Goal: Information Seeking & Learning: Learn about a topic

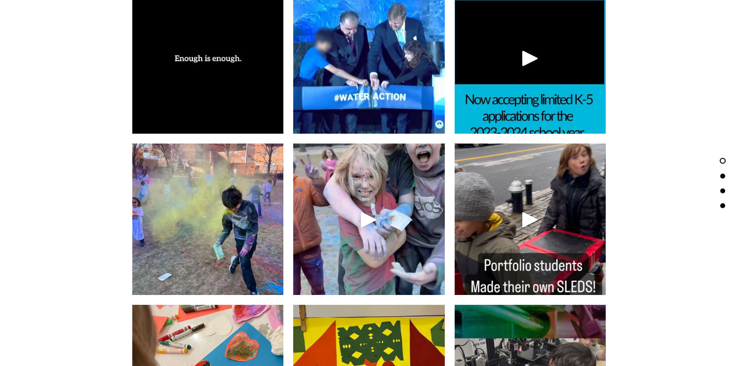
scroll to position [1962, 0]
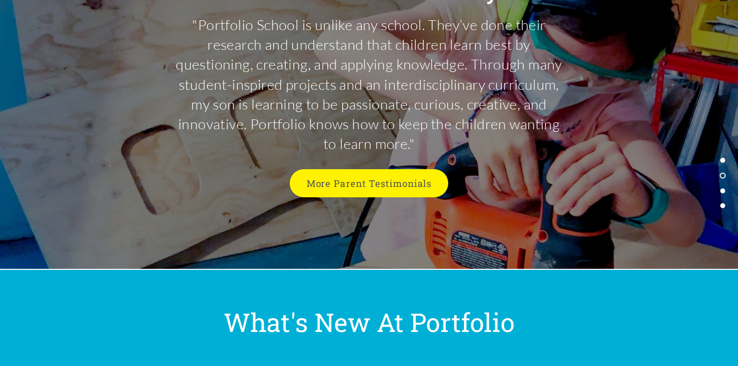
scroll to position [2581, 0]
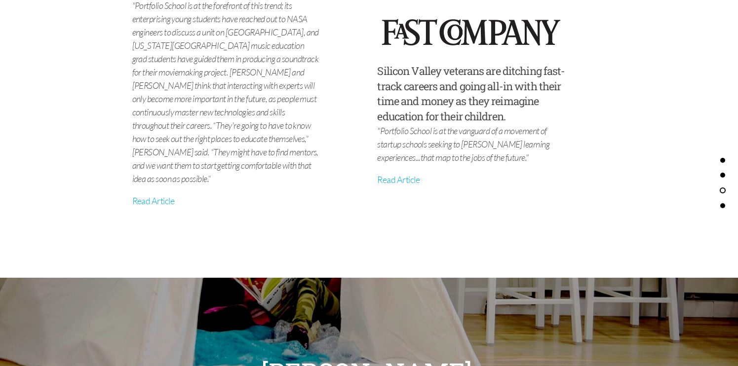
scroll to position [3721, 0]
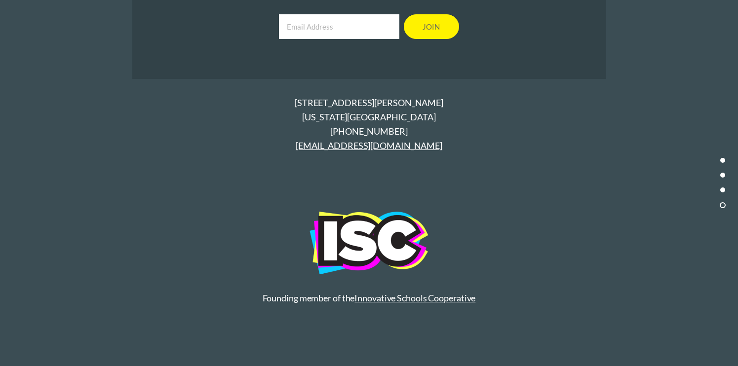
scroll to position [4557, 0]
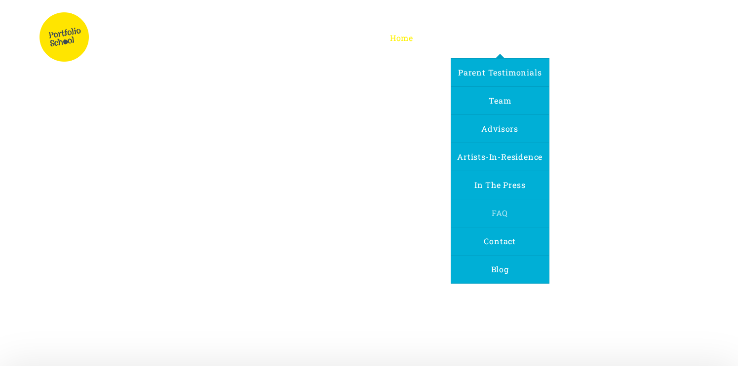
click at [497, 212] on span "FAQ" at bounding box center [499, 213] width 16 height 10
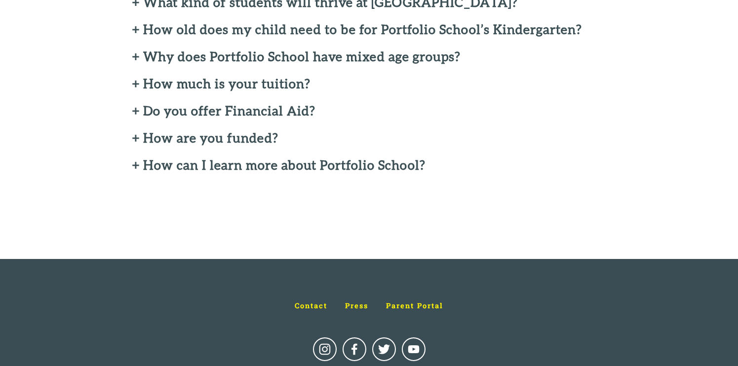
scroll to position [494, 0]
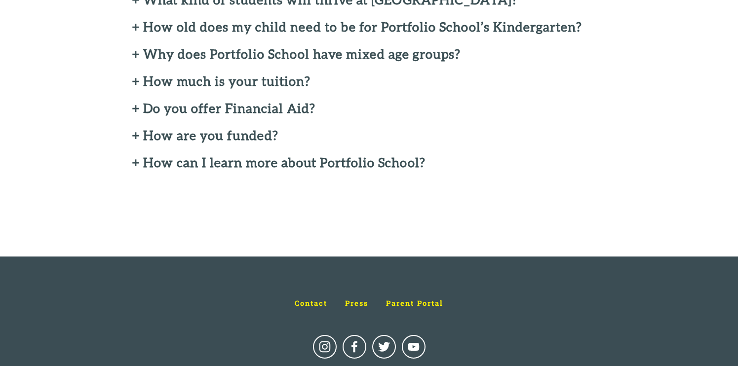
click at [133, 135] on h2 "+ How are you funded?" at bounding box center [369, 135] width 474 height 14
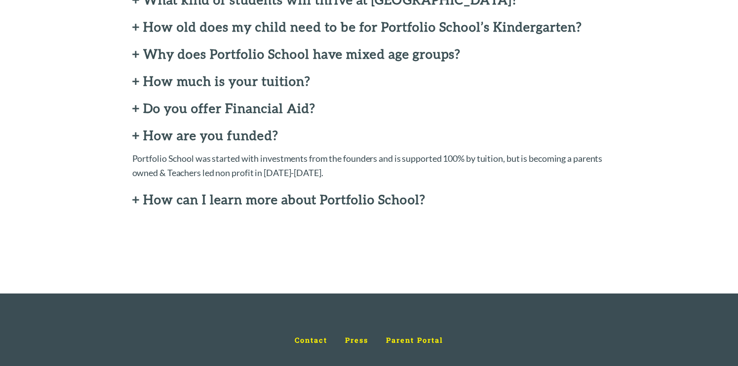
click at [133, 135] on h2 "+ How are you funded?" at bounding box center [369, 135] width 474 height 14
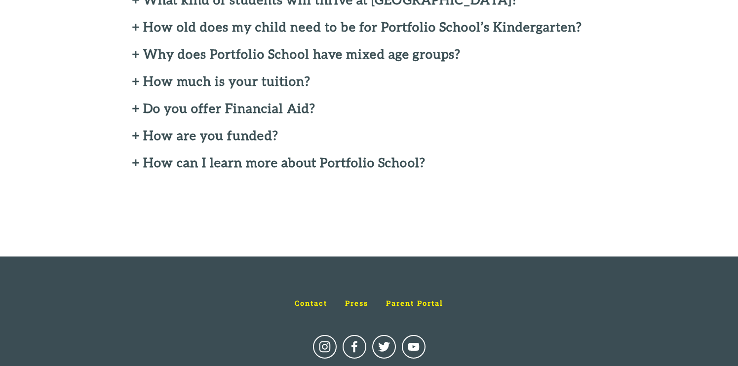
click at [135, 108] on h2 "+ Do you offer Financial Aid?" at bounding box center [369, 108] width 474 height 14
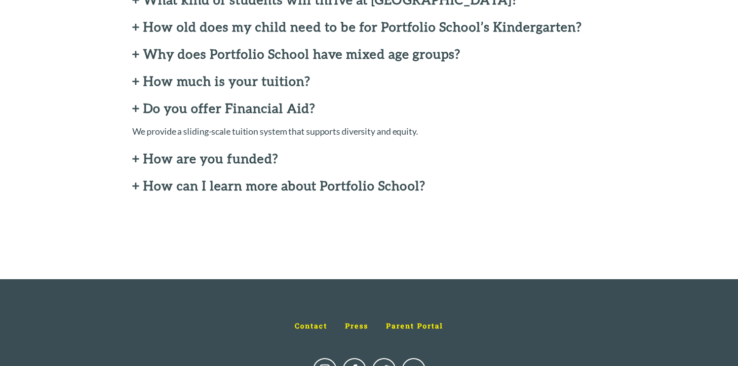
click at [135, 108] on h2 "+ Do you offer Financial Aid?" at bounding box center [369, 108] width 474 height 14
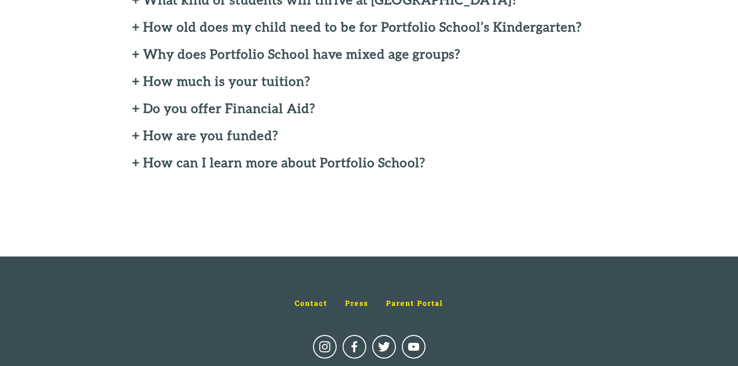
click at [135, 84] on h2 "+ How much is your tuition?" at bounding box center [369, 81] width 474 height 14
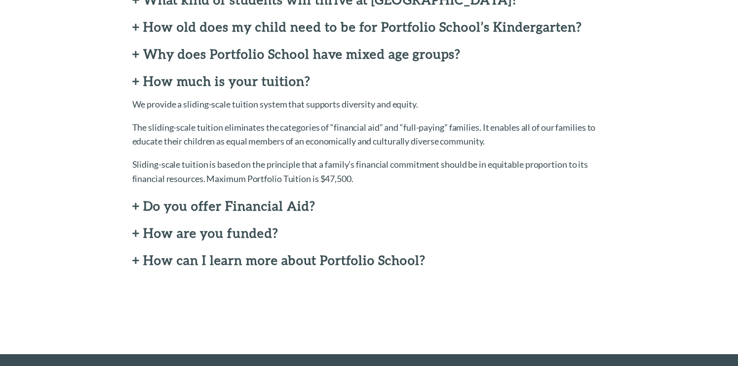
click at [134, 82] on h2 "+ How much is your tuition?" at bounding box center [369, 81] width 474 height 14
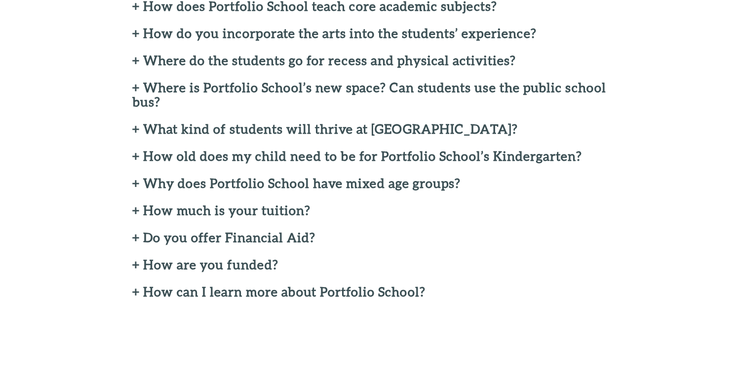
scroll to position [363, 0]
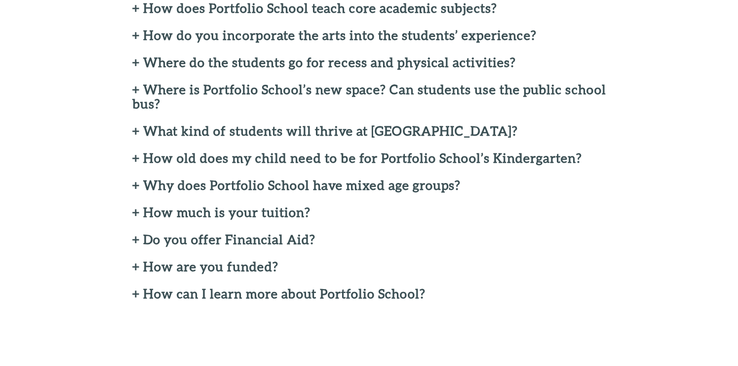
click at [135, 89] on h2 "+ Where is Portfolio School’s new space? Can students use the public school bus?" at bounding box center [369, 96] width 474 height 29
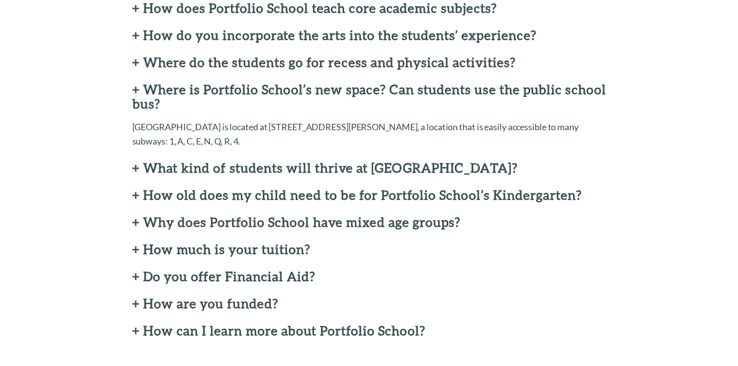
click at [135, 89] on h2 "+ Where is Portfolio School’s new space? Can students use the public school bus?" at bounding box center [369, 96] width 474 height 29
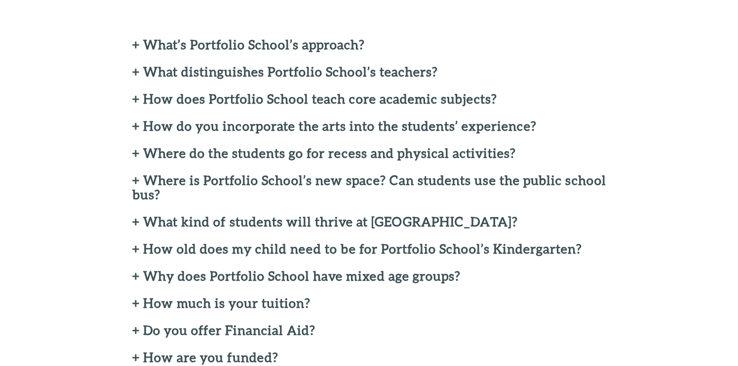
scroll to position [272, 0]
click at [135, 44] on h2 "+ What’s Portfolio School’s approach?" at bounding box center [369, 45] width 474 height 14
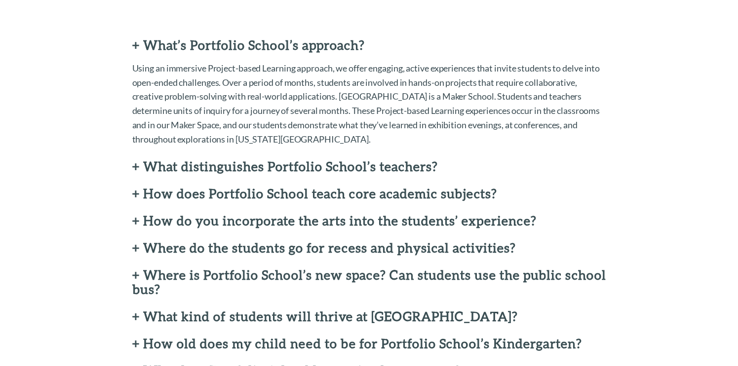
click at [135, 44] on h2 "+ What’s Portfolio School’s approach?" at bounding box center [369, 45] width 474 height 14
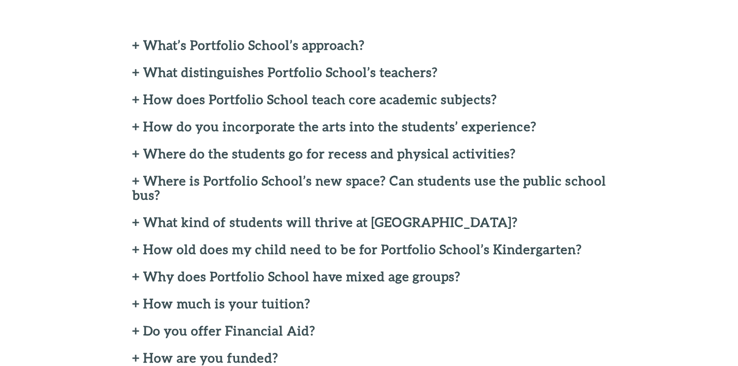
click at [137, 74] on h2 "+ What distinguishes Portfolio School’s teachers?" at bounding box center [369, 72] width 474 height 14
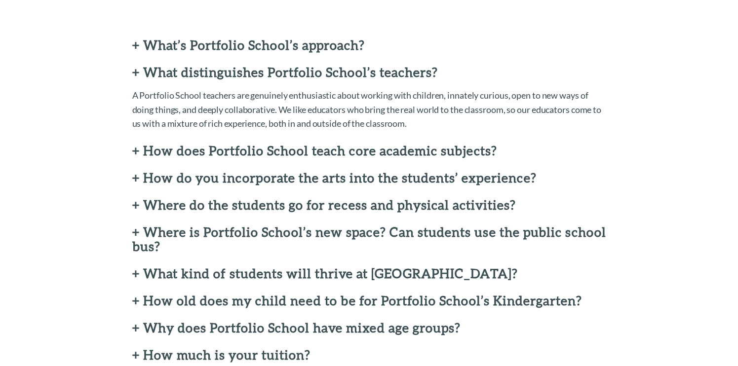
click at [137, 74] on h2 "+ What distinguishes Portfolio School’s teachers?" at bounding box center [369, 72] width 474 height 14
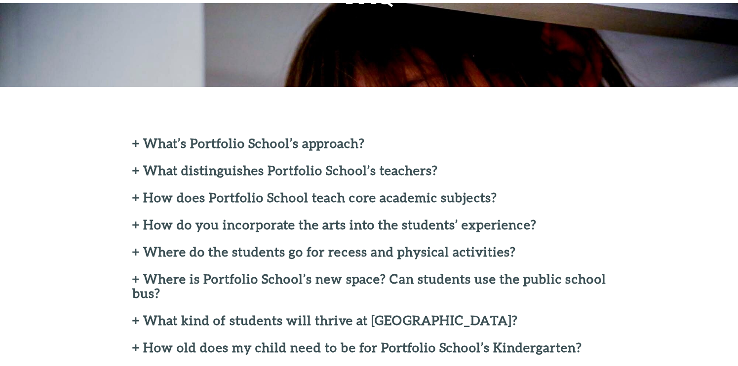
scroll to position [0, 0]
